Goal: Understand process/instructions: Learn how to perform a task or action

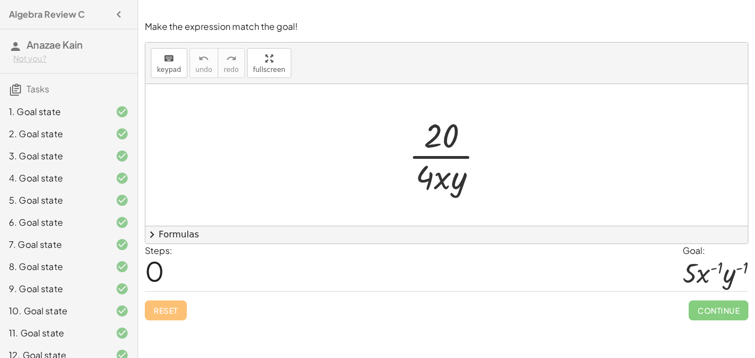
scroll to position [138, 0]
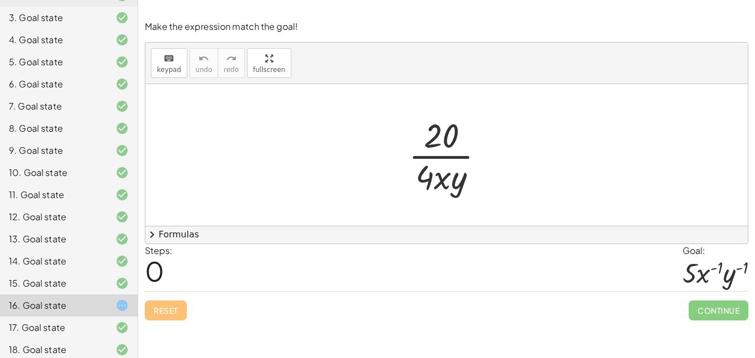
click at [345, 141] on div at bounding box center [446, 154] width 602 height 141
drag, startPoint x: 427, startPoint y: 169, endPoint x: 385, endPoint y: 137, distance: 52.5
click at [385, 137] on div "· 4 · 20 · 4 · x · y" at bounding box center [446, 154] width 602 height 141
click at [392, 137] on div "· 4 · 20 · 4 · x · y" at bounding box center [446, 154] width 109 height 91
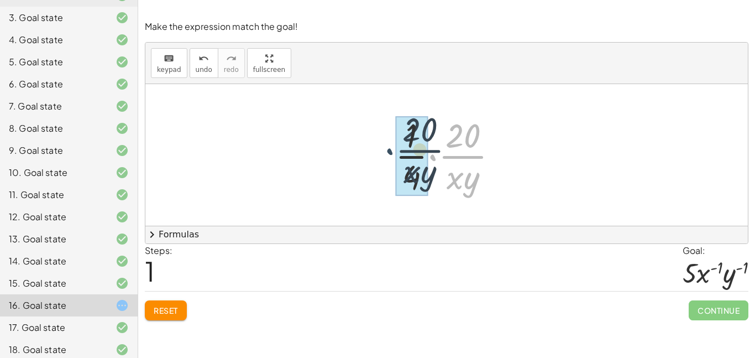
drag, startPoint x: 434, startPoint y: 157, endPoint x: 389, endPoint y: 151, distance: 45.7
click at [389, 151] on div "· 20 · 4 · x · y · · 20 · x · y · 20 4 · x · y · · 1 · ·" at bounding box center [447, 154] width 137 height 91
click at [389, 151] on div at bounding box center [446, 154] width 602 height 141
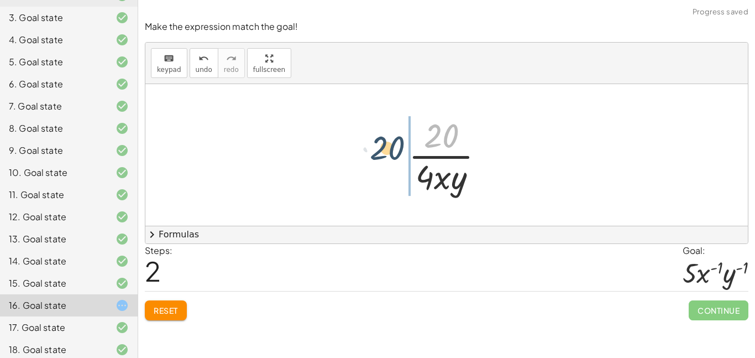
drag, startPoint x: 435, startPoint y: 142, endPoint x: 360, endPoint y: 166, distance: 78.3
click at [360, 166] on div "· 20 · 4 · x · y · · 1 · 4 · · 20 · x · y · 1 · 20 · 4 · x · y · 20 · 20 4 · x …" at bounding box center [446, 154] width 602 height 141
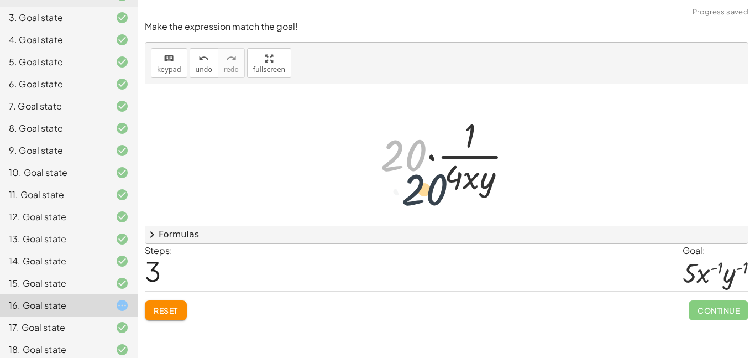
drag, startPoint x: 417, startPoint y: 155, endPoint x: 470, endPoint y: 206, distance: 73.1
click at [470, 206] on div "· 20 · 4 · x · y · · 1 · 4 · · 20 · x · y · 1 · 20 · 4 · x · y · 20 · 4 · x · y…" at bounding box center [446, 154] width 602 height 141
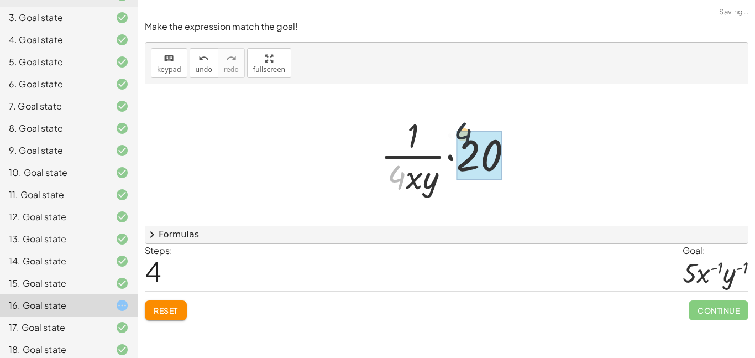
drag, startPoint x: 398, startPoint y: 186, endPoint x: 488, endPoint y: 136, distance: 102.7
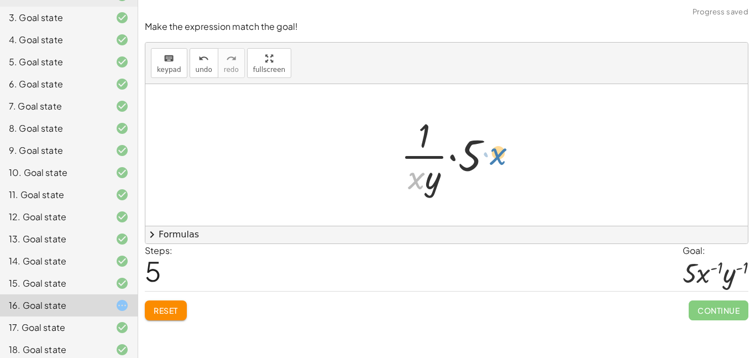
drag, startPoint x: 417, startPoint y: 177, endPoint x: 500, endPoint y: 153, distance: 85.9
click at [500, 153] on div at bounding box center [451, 154] width 112 height 85
click at [504, 139] on div at bounding box center [451, 154] width 112 height 85
drag, startPoint x: 416, startPoint y: 180, endPoint x: 469, endPoint y: 164, distance: 54.9
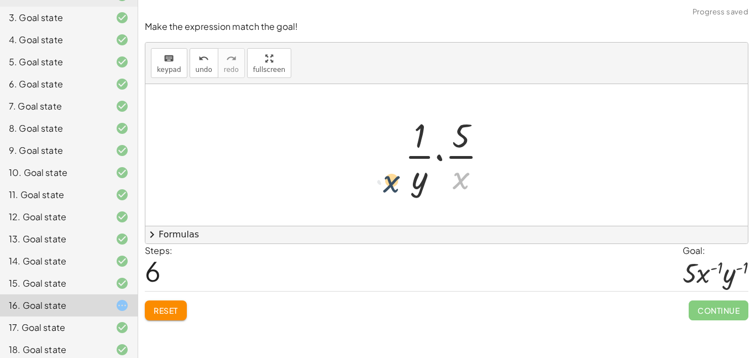
drag, startPoint x: 461, startPoint y: 183, endPoint x: 391, endPoint y: 186, distance: 70.3
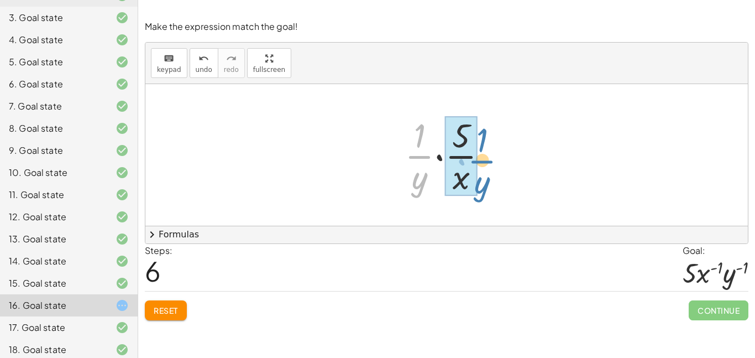
drag, startPoint x: 422, startPoint y: 146, endPoint x: 481, endPoint y: 150, distance: 59.8
click at [481, 150] on div at bounding box center [450, 154] width 103 height 85
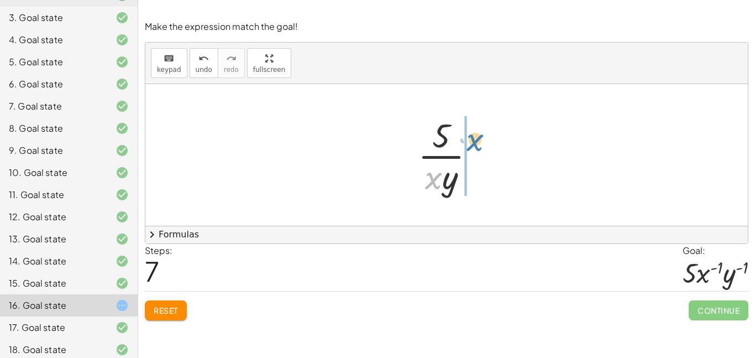
drag, startPoint x: 432, startPoint y: 180, endPoint x: 475, endPoint y: 141, distance: 57.1
click at [475, 141] on div at bounding box center [450, 154] width 77 height 85
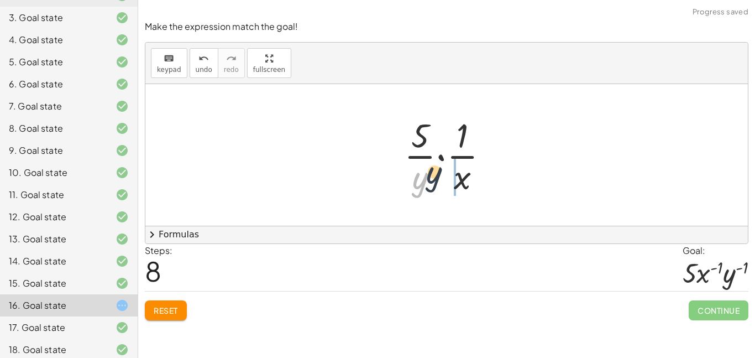
drag, startPoint x: 421, startPoint y: 187, endPoint x: 521, endPoint y: 145, distance: 109.0
click at [521, 145] on div "· 20 · 4 · x · y · · 1 · 4 · · 20 · x · y · 1 · 20 · 4 · x · y · 20 · 4 · x · y…" at bounding box center [446, 154] width 602 height 141
drag, startPoint x: 420, startPoint y: 188, endPoint x: 501, endPoint y: 149, distance: 90.2
click at [501, 149] on div at bounding box center [450, 154] width 104 height 85
drag, startPoint x: 417, startPoint y: 187, endPoint x: 481, endPoint y: 147, distance: 75.7
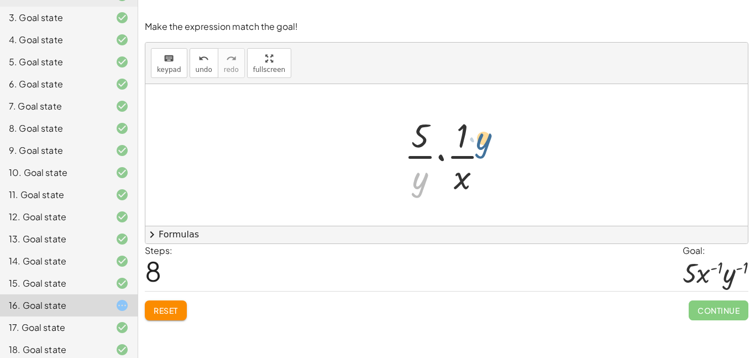
click at [481, 147] on div at bounding box center [450, 154] width 104 height 85
click at [497, 144] on div at bounding box center [450, 154] width 104 height 85
drag, startPoint x: 419, startPoint y: 187, endPoint x: 512, endPoint y: 148, distance: 100.8
click at [512, 148] on div "· 20 · 4 · x · y · · 1 · 4 · · 20 · x · y · 1 · 20 · 4 · x · y · 20 · 4 · x · y…" at bounding box center [446, 154] width 602 height 141
click at [472, 162] on div at bounding box center [450, 154] width 104 height 85
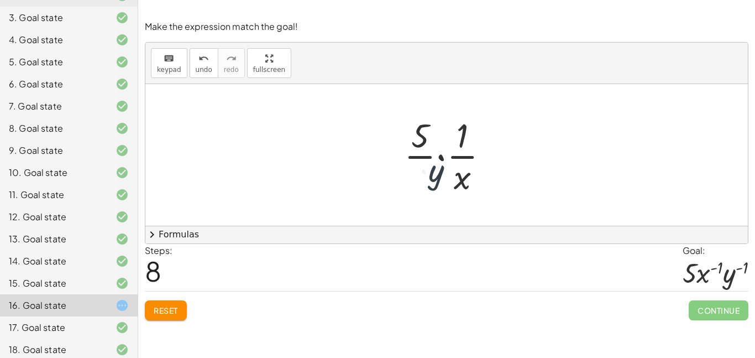
click at [472, 162] on div at bounding box center [450, 154] width 104 height 85
click at [473, 187] on div at bounding box center [450, 154] width 104 height 85
click at [468, 181] on div at bounding box center [450, 154] width 104 height 85
click at [455, 172] on div at bounding box center [450, 154] width 104 height 85
click at [517, 133] on div "· 20 · 4 · x · y · · 1 · 4 · · 20 · x · y · 1 · 20 · 4 · x · y · 20 · 4 · x · y…" at bounding box center [446, 154] width 602 height 141
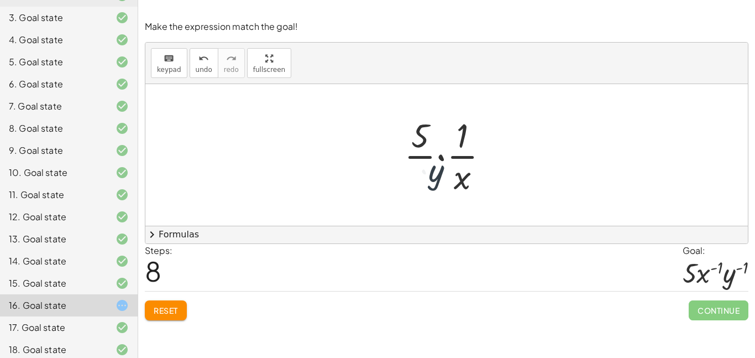
click at [467, 159] on div at bounding box center [450, 154] width 104 height 85
click at [442, 132] on div at bounding box center [450, 154] width 104 height 85
click at [417, 120] on div at bounding box center [450, 154] width 104 height 85
click at [420, 214] on div "· 20 · 4 · x · y · · 1 · 4 · · 20 · x · y · 1 · 20 · 4 · x · y · 20 · 4 · x · y…" at bounding box center [446, 154] width 602 height 141
drag, startPoint x: 421, startPoint y: 130, endPoint x: 313, endPoint y: 165, distance: 112.9
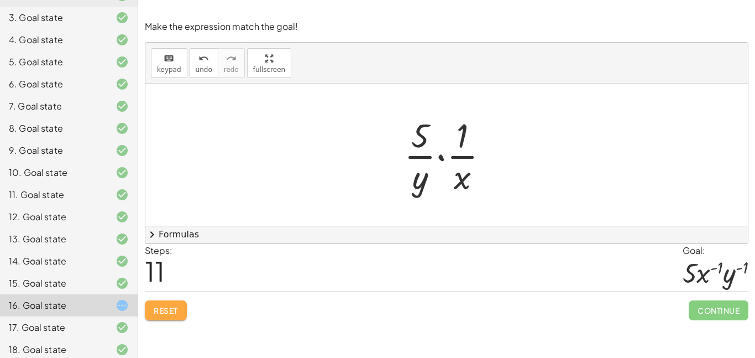
click at [149, 304] on button "Reset" at bounding box center [166, 310] width 42 height 20
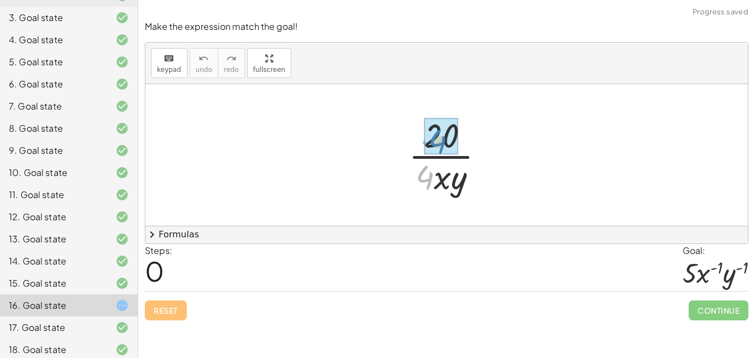
drag, startPoint x: 425, startPoint y: 180, endPoint x: 438, endPoint y: 144, distance: 38.1
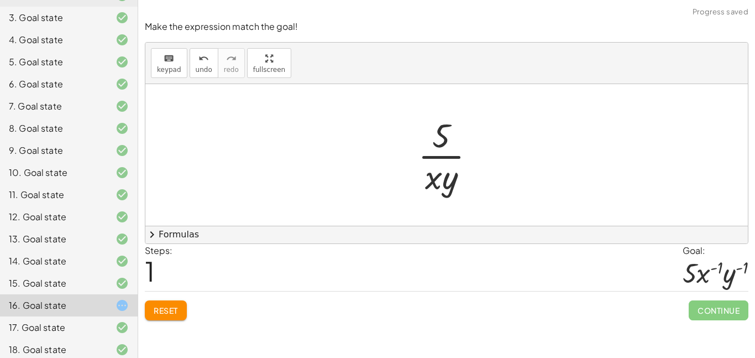
click at [180, 304] on button "Reset" at bounding box center [166, 310] width 42 height 20
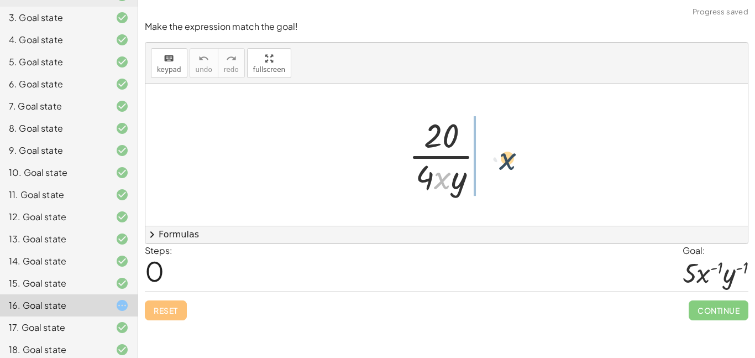
drag, startPoint x: 441, startPoint y: 180, endPoint x: 508, endPoint y: 159, distance: 70.5
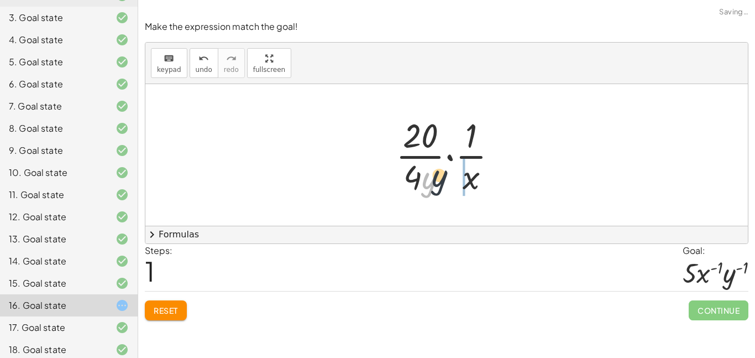
drag, startPoint x: 431, startPoint y: 183, endPoint x: 480, endPoint y: 244, distance: 78.6
click at [531, 156] on div "· 20 · 4 · x · y · y · 20 · 4 x · y · · · 1 ·" at bounding box center [446, 154] width 602 height 141
drag, startPoint x: 427, startPoint y: 181, endPoint x: 534, endPoint y: 149, distance: 111.4
drag, startPoint x: 421, startPoint y: 188, endPoint x: 405, endPoint y: 186, distance: 16.2
click at [405, 186] on div at bounding box center [451, 154] width 122 height 85
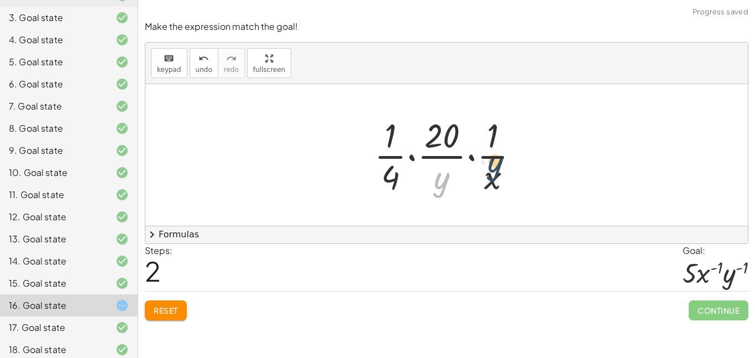
drag, startPoint x: 448, startPoint y: 179, endPoint x: 506, endPoint y: 162, distance: 60.5
click at [506, 162] on div at bounding box center [451, 154] width 165 height 85
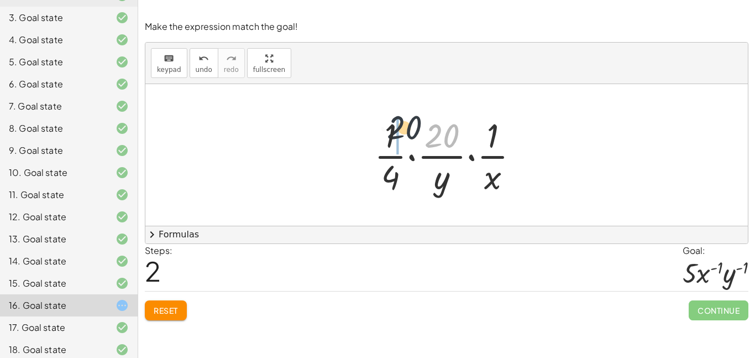
drag, startPoint x: 448, startPoint y: 131, endPoint x: 396, endPoint y: 124, distance: 51.9
click at [396, 124] on div at bounding box center [451, 154] width 165 height 85
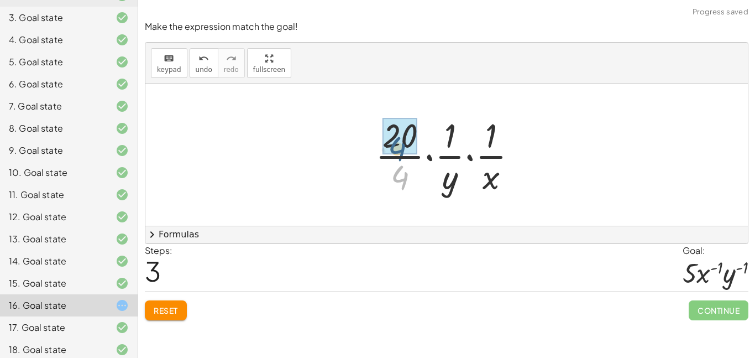
drag, startPoint x: 406, startPoint y: 170, endPoint x: 403, endPoint y: 135, distance: 35.5
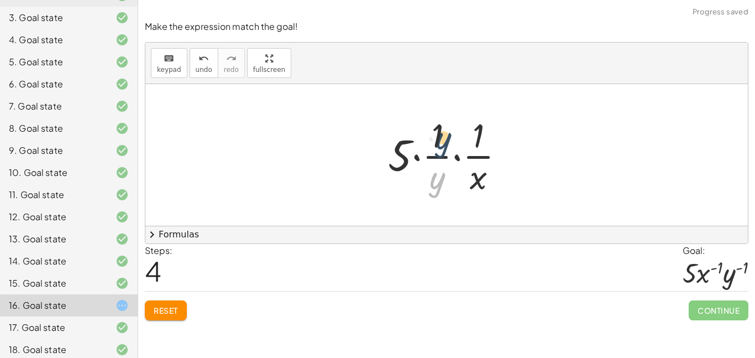
drag, startPoint x: 437, startPoint y: 183, endPoint x: 443, endPoint y: 134, distance: 48.9
click at [443, 134] on div at bounding box center [450, 154] width 137 height 85
drag, startPoint x: 477, startPoint y: 180, endPoint x: 484, endPoint y: 114, distance: 65.5
click at [484, 114] on div at bounding box center [450, 154] width 137 height 85
drag, startPoint x: 438, startPoint y: 192, endPoint x: 446, endPoint y: 122, distance: 71.2
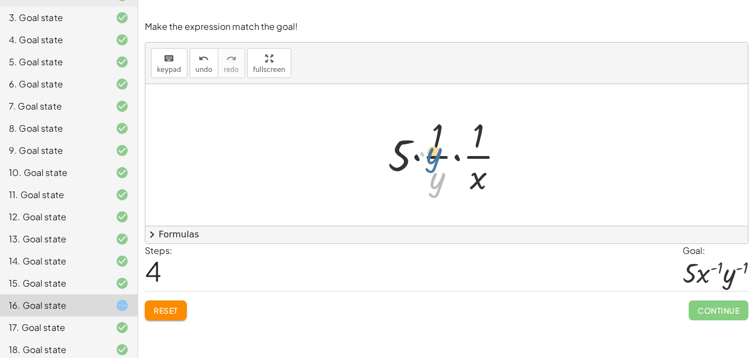
click at [433, 145] on div at bounding box center [450, 154] width 137 height 85
drag, startPoint x: 439, startPoint y: 134, endPoint x: 435, endPoint y: 191, distance: 57.1
click at [435, 191] on div at bounding box center [450, 154] width 137 height 85
drag, startPoint x: 476, startPoint y: 132, endPoint x: 466, endPoint y: 192, distance: 60.4
click at [466, 192] on div at bounding box center [450, 154] width 137 height 85
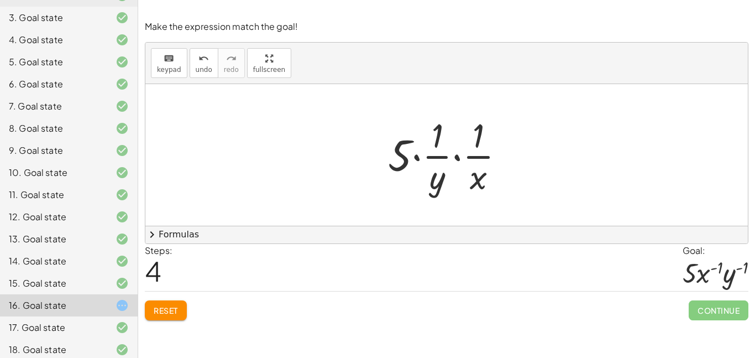
click at [460, 156] on div at bounding box center [450, 154] width 137 height 85
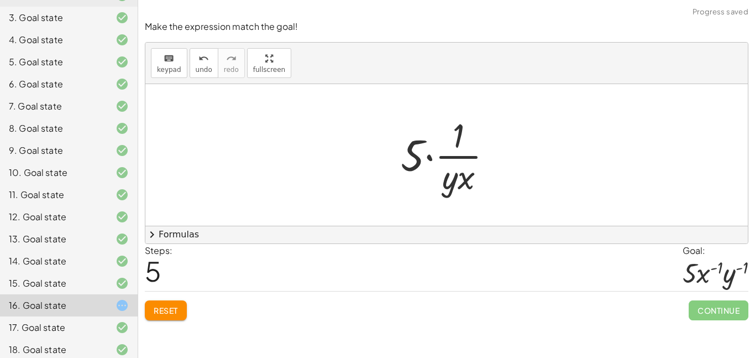
click at [456, 159] on div at bounding box center [451, 154] width 112 height 85
drag, startPoint x: 459, startPoint y: 119, endPoint x: 480, endPoint y: 167, distance: 52.0
click at [480, 167] on div at bounding box center [451, 154] width 112 height 85
drag, startPoint x: 454, startPoint y: 143, endPoint x: 455, endPoint y: 180, distance: 36.5
click at [455, 180] on div at bounding box center [451, 154] width 112 height 85
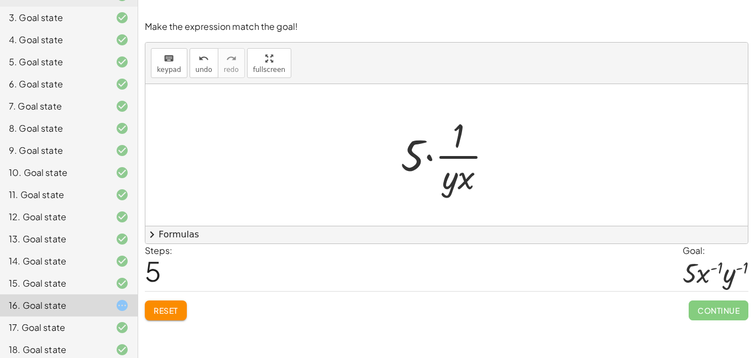
click at [158, 319] on button "Reset" at bounding box center [166, 310] width 42 height 20
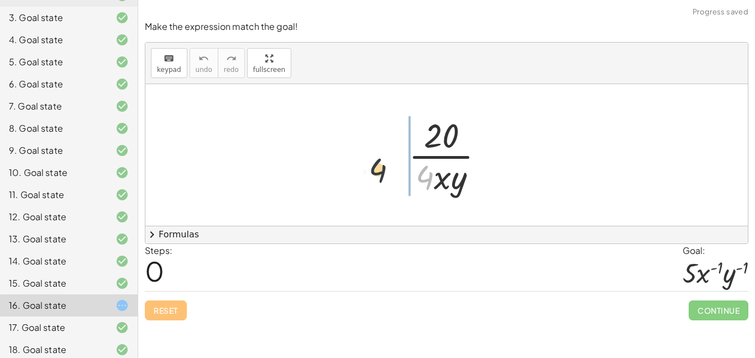
drag, startPoint x: 426, startPoint y: 173, endPoint x: 338, endPoint y: 159, distance: 89.0
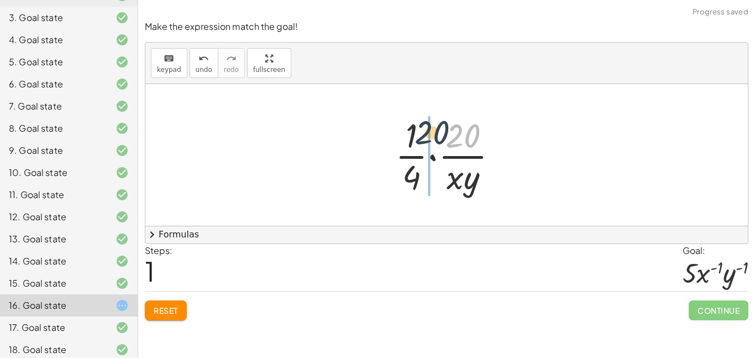
drag, startPoint x: 471, startPoint y: 127, endPoint x: 408, endPoint y: 120, distance: 63.3
click at [408, 120] on div at bounding box center [451, 154] width 123 height 85
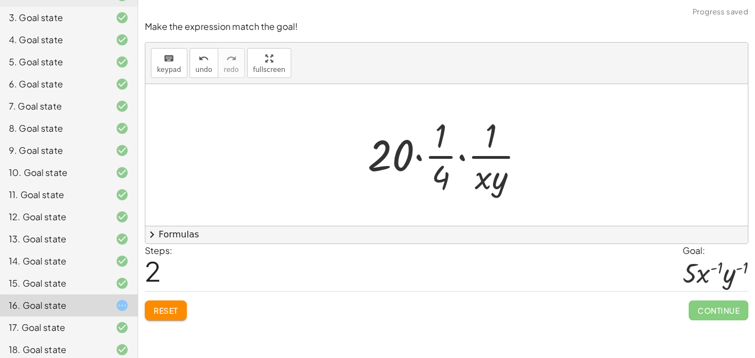
click at [162, 316] on button "Reset" at bounding box center [166, 310] width 42 height 20
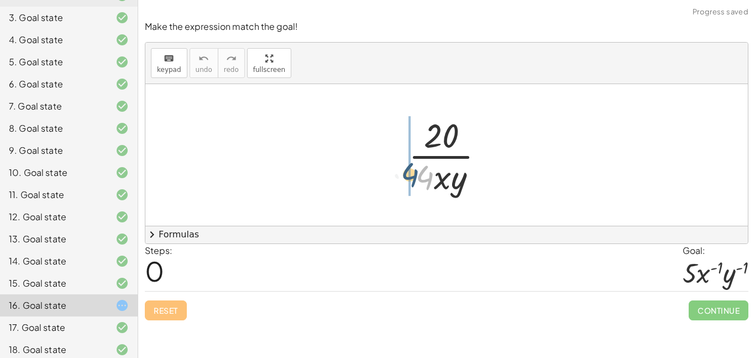
drag, startPoint x: 433, startPoint y: 185, endPoint x: 399, endPoint y: 180, distance: 34.1
click at [399, 180] on div "· 4 · 20 · 4 · x · y" at bounding box center [446, 154] width 109 height 91
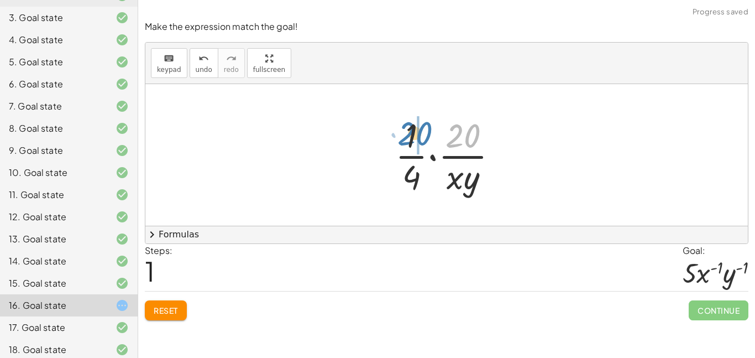
drag, startPoint x: 464, startPoint y: 131, endPoint x: 416, endPoint y: 129, distance: 48.7
click at [416, 129] on div at bounding box center [451, 154] width 123 height 85
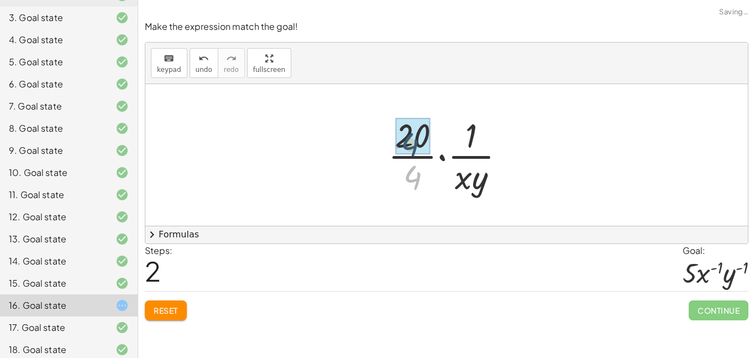
drag, startPoint x: 413, startPoint y: 177, endPoint x: 411, endPoint y: 144, distance: 33.8
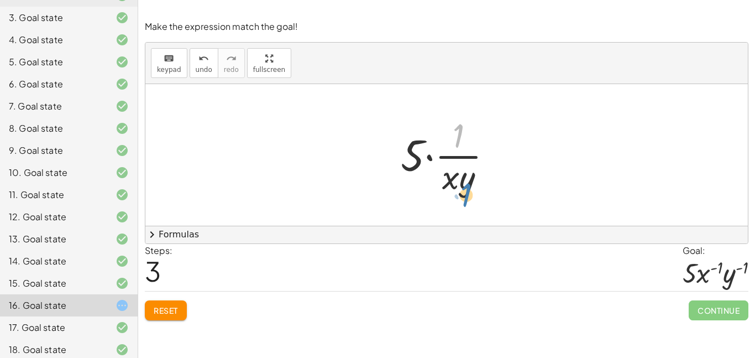
drag, startPoint x: 454, startPoint y: 137, endPoint x: 455, endPoint y: 193, distance: 56.4
click at [455, 193] on div at bounding box center [451, 154] width 112 height 85
drag, startPoint x: 452, startPoint y: 177, endPoint x: 424, endPoint y: 141, distance: 45.3
click at [424, 141] on div at bounding box center [451, 154] width 112 height 85
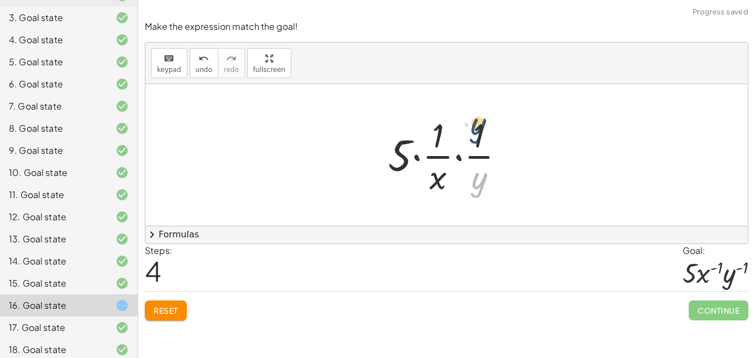
drag, startPoint x: 485, startPoint y: 186, endPoint x: 484, endPoint y: 131, distance: 55.3
click at [484, 131] on div at bounding box center [450, 154] width 137 height 85
drag, startPoint x: 479, startPoint y: 137, endPoint x: 486, endPoint y: 181, distance: 44.7
click at [486, 181] on div at bounding box center [450, 154] width 137 height 85
click at [471, 118] on div at bounding box center [450, 154] width 137 height 85
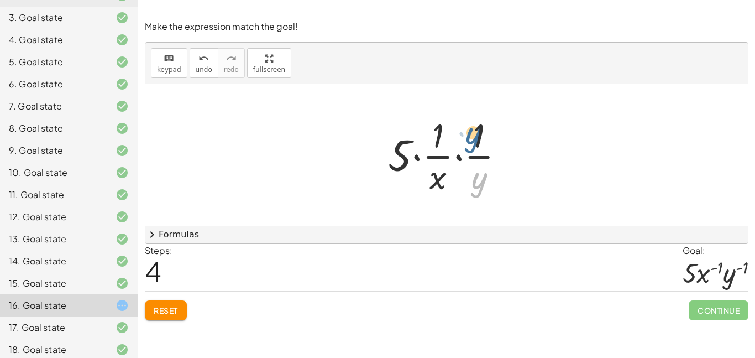
drag, startPoint x: 480, startPoint y: 190, endPoint x: 475, endPoint y: 139, distance: 51.6
click at [475, 139] on div at bounding box center [450, 154] width 137 height 85
drag, startPoint x: 488, startPoint y: 161, endPoint x: 491, endPoint y: 177, distance: 16.4
click at [491, 177] on div at bounding box center [450, 154] width 137 height 85
click at [438, 158] on div at bounding box center [450, 154] width 137 height 85
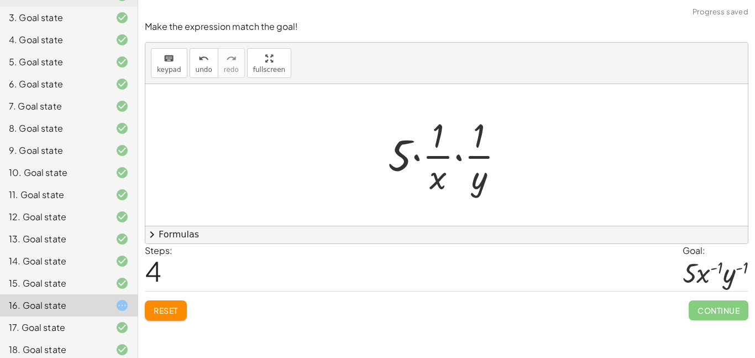
click at [438, 158] on div at bounding box center [450, 154] width 137 height 85
click at [440, 182] on div at bounding box center [450, 154] width 137 height 85
click at [429, 125] on div at bounding box center [450, 154] width 137 height 85
click at [440, 134] on div at bounding box center [450, 154] width 137 height 85
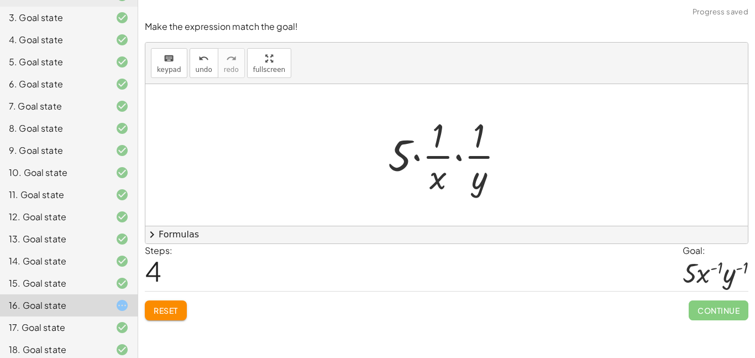
click at [442, 209] on div "· 20 · 4 · x · y · · 1 · 4 · · 20 · x · y · · 1 · 20 · 4 · · 1 · x · y · · 20 ·…" at bounding box center [446, 154] width 602 height 141
click at [438, 177] on div at bounding box center [450, 154] width 137 height 85
click at [170, 314] on span "Reset" at bounding box center [166, 310] width 24 height 10
click at [168, 309] on div "Reset Continue" at bounding box center [446, 305] width 603 height 29
click at [176, 309] on div "Reset Continue" at bounding box center [446, 305] width 603 height 29
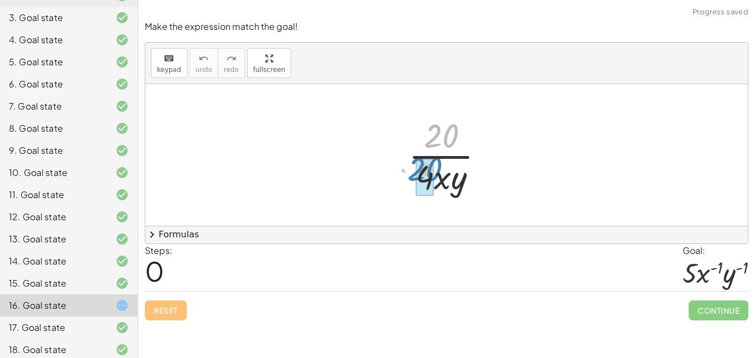
drag, startPoint x: 435, startPoint y: 132, endPoint x: 419, endPoint y: 172, distance: 43.9
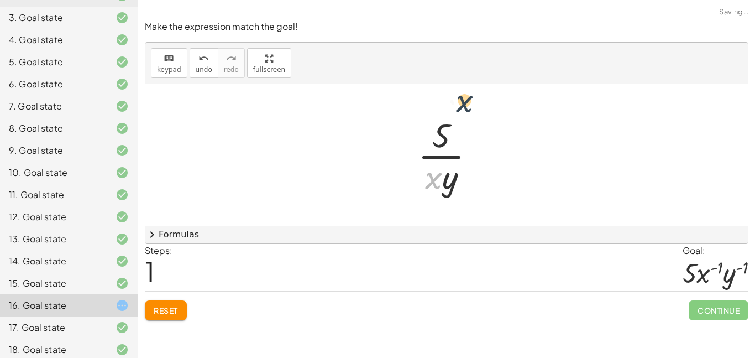
drag, startPoint x: 433, startPoint y: 177, endPoint x: 470, endPoint y: 82, distance: 102.0
drag, startPoint x: 454, startPoint y: 184, endPoint x: 455, endPoint y: 129, distance: 55.3
click at [455, 129] on div at bounding box center [450, 154] width 77 height 85
drag, startPoint x: 429, startPoint y: 189, endPoint x: 454, endPoint y: 140, distance: 55.4
click at [454, 140] on div at bounding box center [450, 154] width 77 height 85
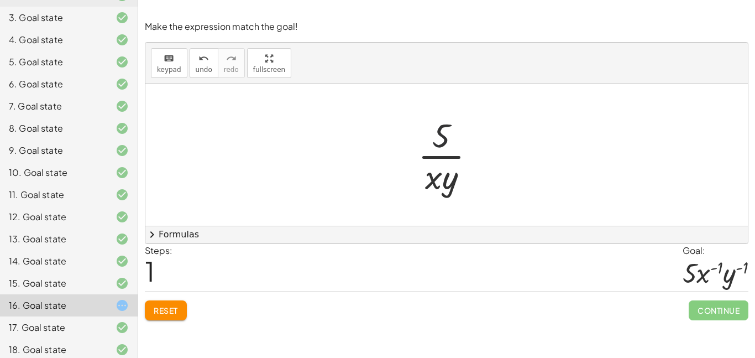
drag, startPoint x: 442, startPoint y: 124, endPoint x: 404, endPoint y: 166, distance: 56.4
click at [404, 166] on div "· 20 · 4 · x · y · 5 · 4 · 4 · x · y · x · y · 5" at bounding box center [446, 154] width 91 height 91
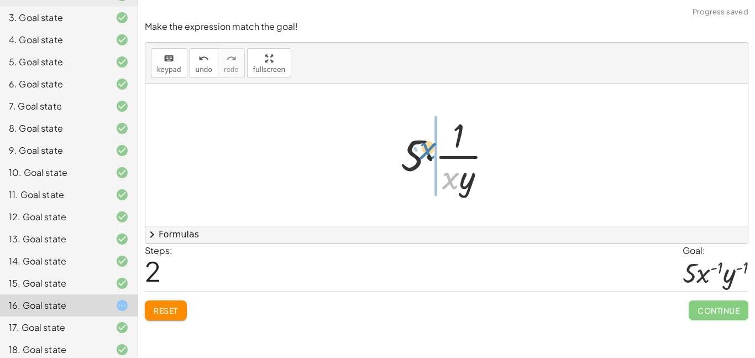
drag, startPoint x: 454, startPoint y: 176, endPoint x: 431, endPoint y: 146, distance: 37.5
click at [431, 146] on div at bounding box center [451, 154] width 112 height 85
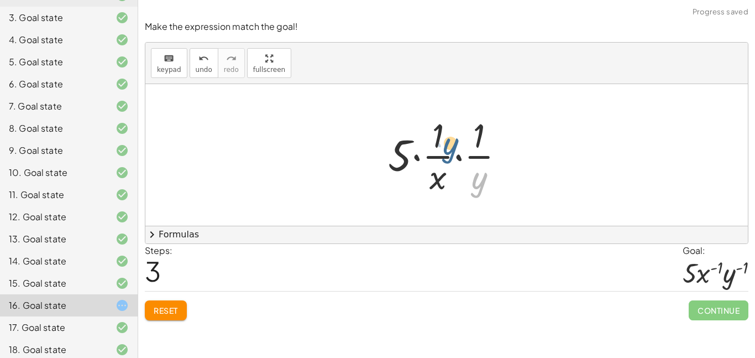
drag, startPoint x: 471, startPoint y: 178, endPoint x: 439, endPoint y: 140, distance: 49.8
click at [439, 140] on div at bounding box center [450, 154] width 137 height 85
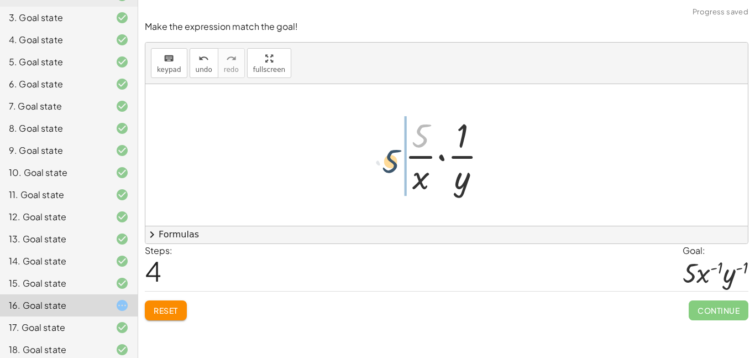
drag, startPoint x: 417, startPoint y: 141, endPoint x: 384, endPoint y: 168, distance: 42.5
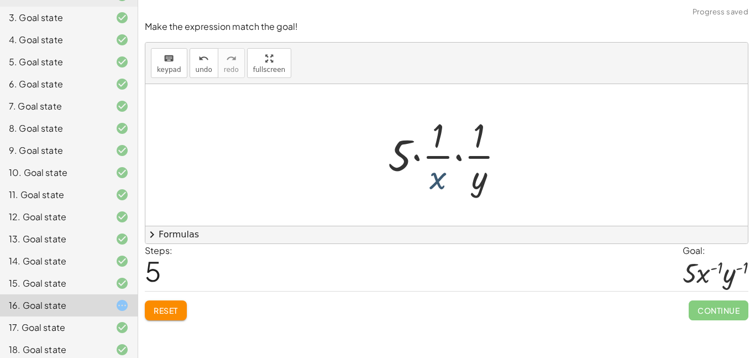
click at [441, 177] on div at bounding box center [450, 154] width 137 height 85
click at [194, 239] on button "chevron_right Formulas" at bounding box center [446, 234] width 602 height 18
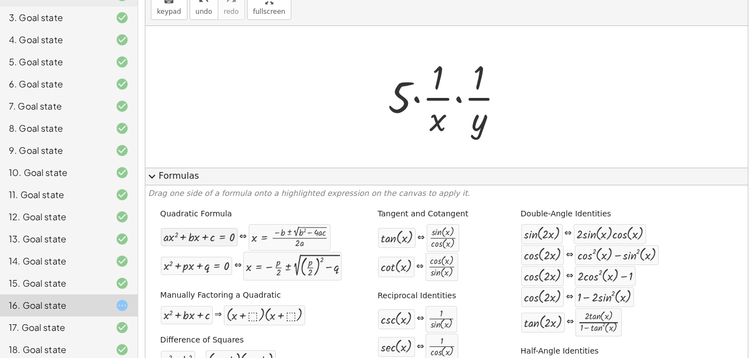
scroll to position [129, 0]
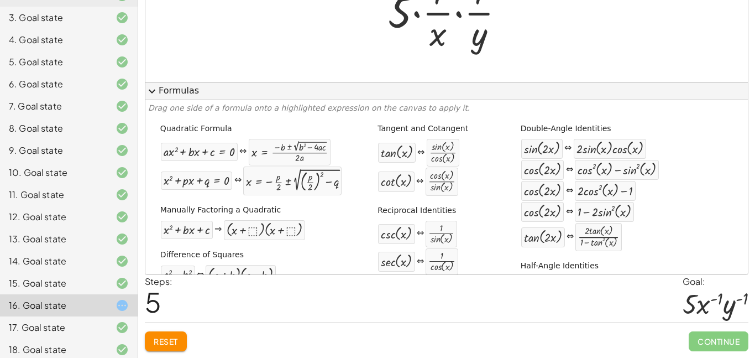
click at [257, 230] on div at bounding box center [265, 230] width 76 height 14
click at [309, 209] on div "Manually Factoring a Quadratic + x 2 + · b · x + c ⇒ · ( + x + ⬚ ) · ( + x + ⬚ )" at bounding box center [251, 222] width 187 height 42
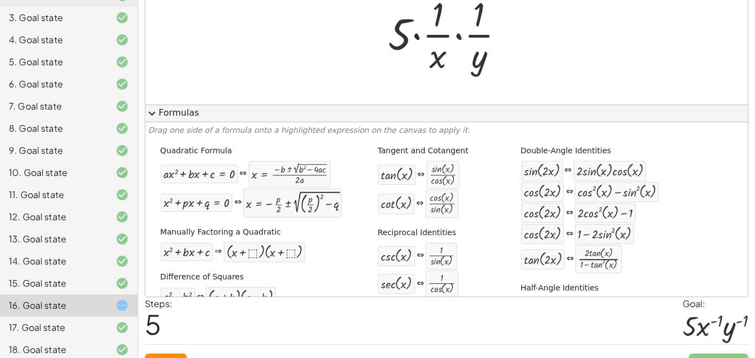
scroll to position [85, 0]
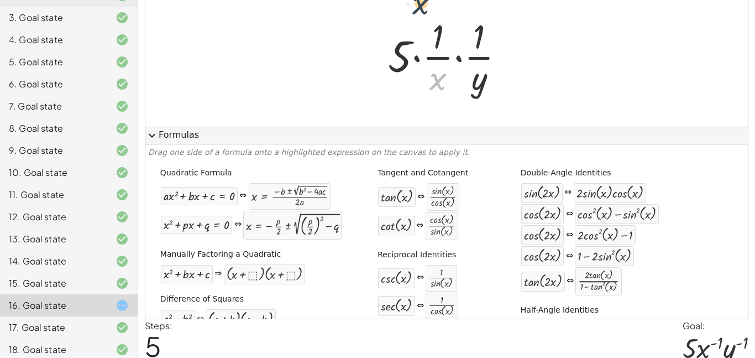
drag, startPoint x: 439, startPoint y: 92, endPoint x: 422, endPoint y: 15, distance: 78.2
click at [422, 15] on div at bounding box center [450, 55] width 137 height 85
drag, startPoint x: 477, startPoint y: 76, endPoint x: 480, endPoint y: 25, distance: 50.9
click at [480, 25] on div at bounding box center [450, 55] width 137 height 85
drag, startPoint x: 447, startPoint y: 88, endPoint x: 388, endPoint y: 51, distance: 69.3
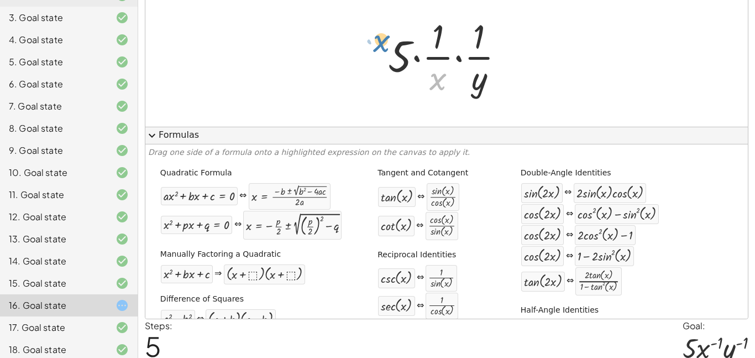
click at [388, 51] on div at bounding box center [450, 55] width 137 height 85
drag, startPoint x: 487, startPoint y: 77, endPoint x: 466, endPoint y: 23, distance: 58.1
click at [463, 14] on div at bounding box center [450, 55] width 137 height 85
drag, startPoint x: 479, startPoint y: 65, endPoint x: 464, endPoint y: 23, distance: 44.2
click at [464, 23] on div at bounding box center [450, 55] width 137 height 85
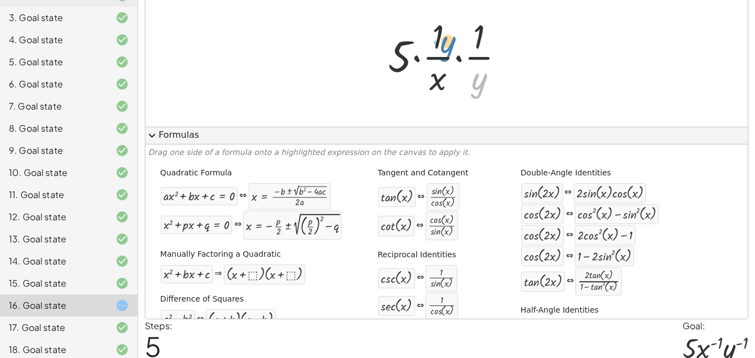
drag, startPoint x: 477, startPoint y: 81, endPoint x: 470, endPoint y: 34, distance: 48.1
click at [470, 34] on div at bounding box center [450, 55] width 137 height 85
click at [433, 24] on div at bounding box center [450, 55] width 137 height 85
click at [453, 131] on div "keyboard keypad undo undo redo redo fullscreen · 20 · 4 · x · y · 5 · 4 · 4 · x…" at bounding box center [446, 131] width 602 height 375
click at [428, 24] on div at bounding box center [450, 55] width 137 height 85
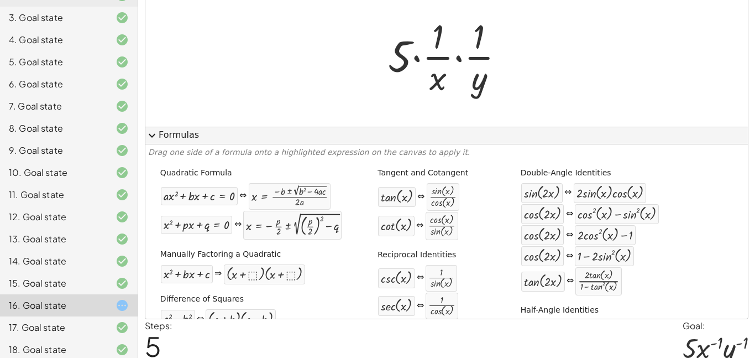
click at [419, 60] on div "· 20 · 4 · x · y · 5 · 4 · 4 · x · y · 5 · x · y · 5 · · 1 · x · y · 5 · · 1 · …" at bounding box center [446, 56] width 150 height 91
click at [158, 134] on span "expand_more" at bounding box center [151, 135] width 13 height 13
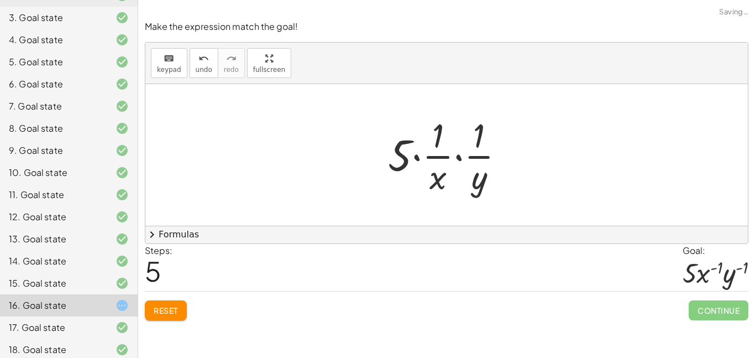
click at [437, 132] on div at bounding box center [450, 154] width 137 height 85
click at [445, 154] on div at bounding box center [450, 154] width 137 height 85
click at [167, 303] on button "Reset" at bounding box center [166, 310] width 42 height 20
